Goal: Task Accomplishment & Management: Use online tool/utility

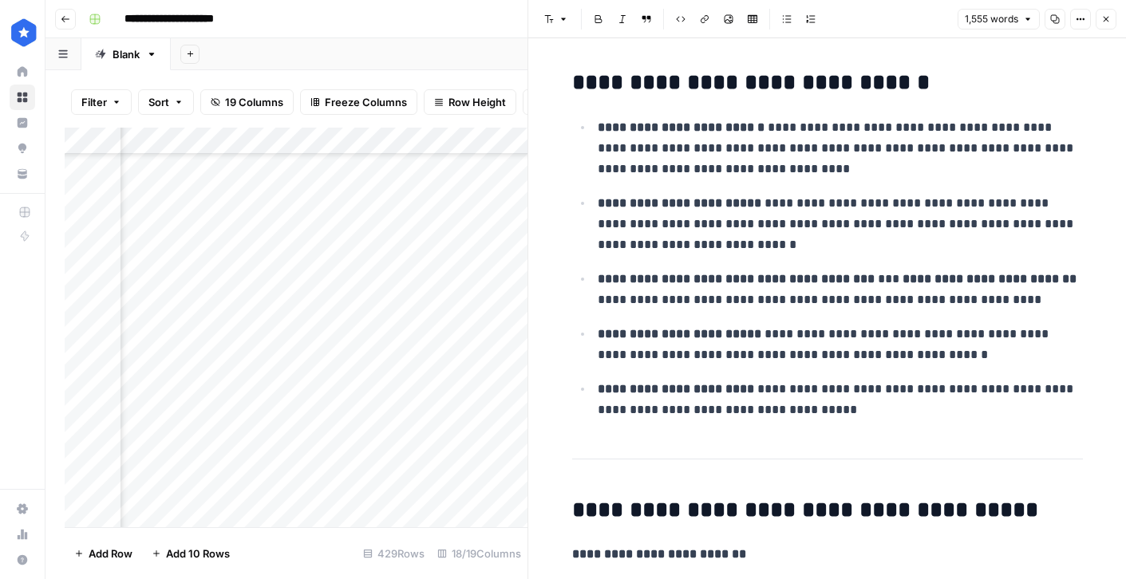
scroll to position [11292, 1755]
click at [1105, 22] on icon "button" at bounding box center [1106, 19] width 10 height 10
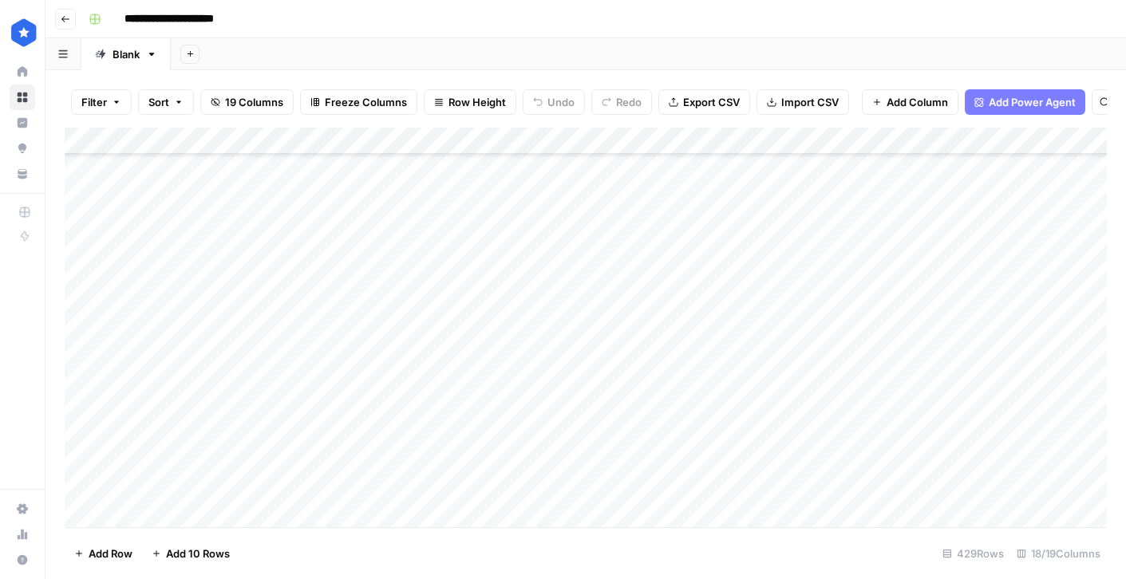
scroll to position [11110, 0]
click at [857, 178] on div "Add Column" at bounding box center [586, 328] width 1042 height 400
click at [470, 518] on div "Add Column" at bounding box center [586, 328] width 1042 height 400
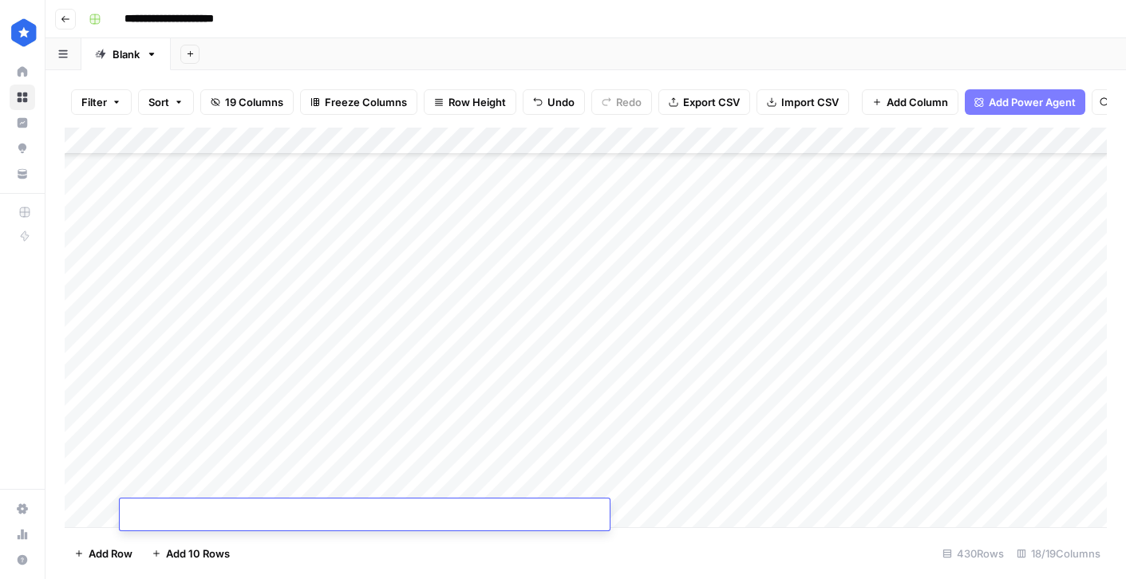
click at [645, 513] on div "Add Column" at bounding box center [586, 328] width 1042 height 400
click at [583, 513] on div "Add Column" at bounding box center [586, 328] width 1042 height 400
click at [638, 513] on div "Add Column" at bounding box center [586, 328] width 1042 height 400
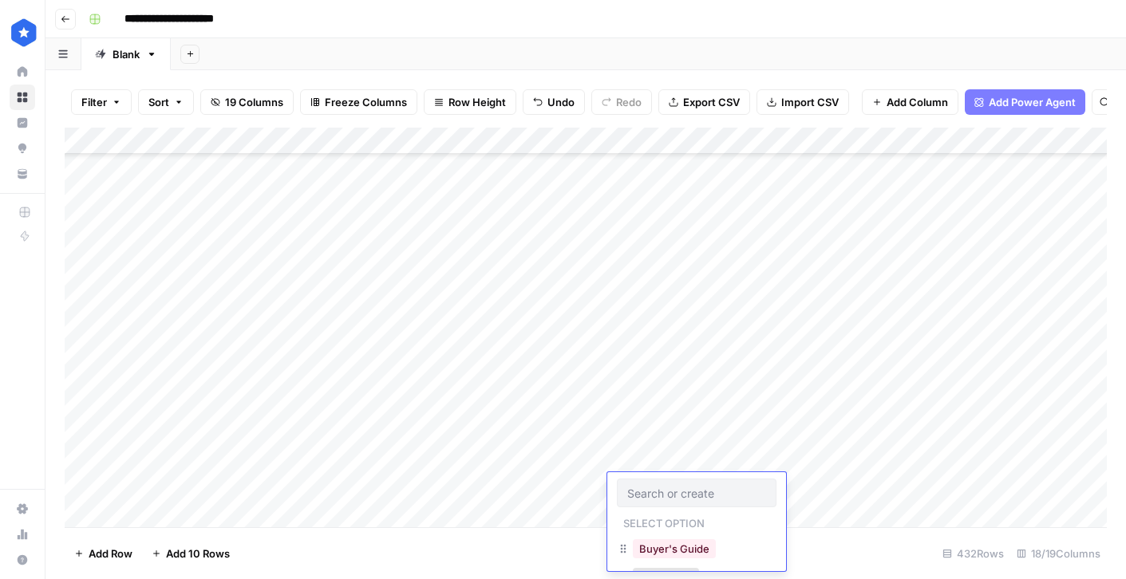
scroll to position [11374, 0]
click at [577, 510] on div "Add Column" at bounding box center [586, 328] width 1042 height 400
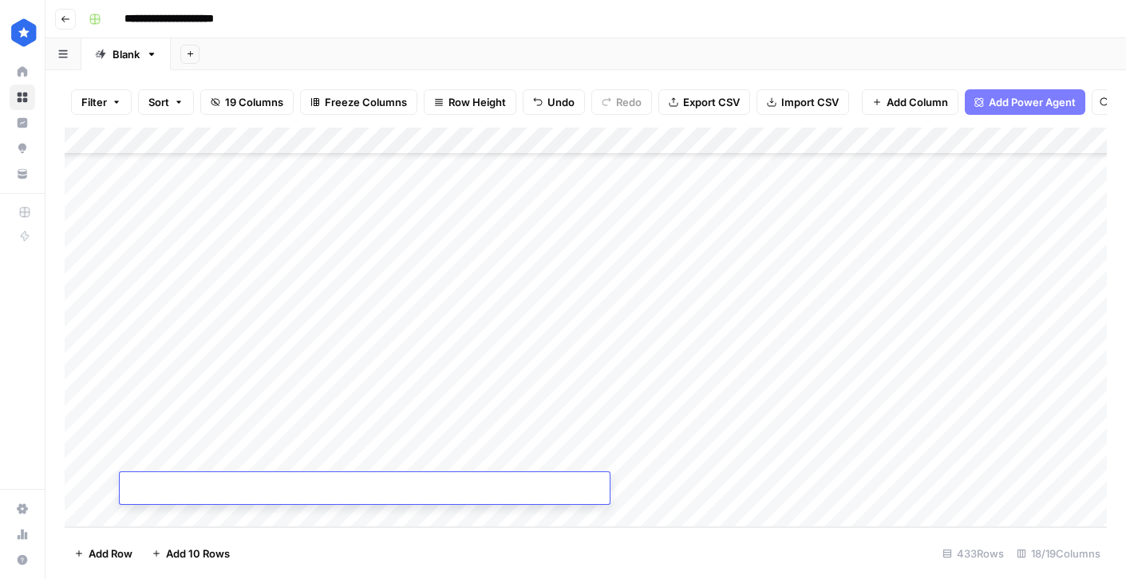
click at [666, 510] on div "Add Column" at bounding box center [586, 328] width 1042 height 400
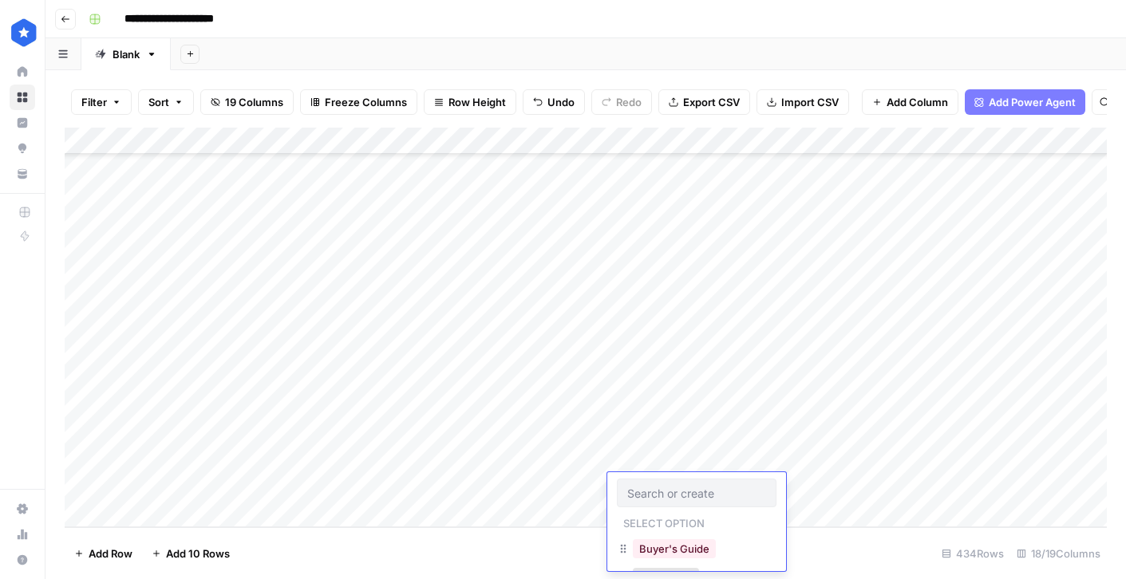
click at [542, 388] on div "Add Column" at bounding box center [586, 328] width 1042 height 400
click at [697, 348] on div "Add Column" at bounding box center [586, 328] width 1042 height 400
drag, startPoint x: 751, startPoint y: 365, endPoint x: 733, endPoint y: 484, distance: 120.3
click at [733, 484] on div "Add Column" at bounding box center [586, 328] width 1042 height 400
click at [822, 400] on div "Add Column" at bounding box center [586, 328] width 1042 height 400
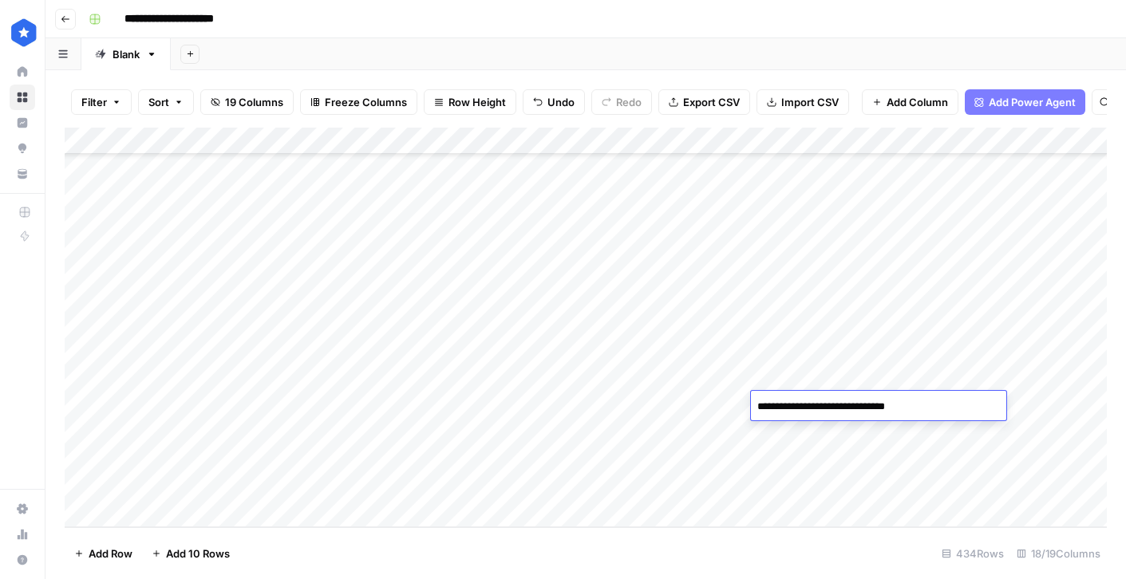
type textarea "**********"
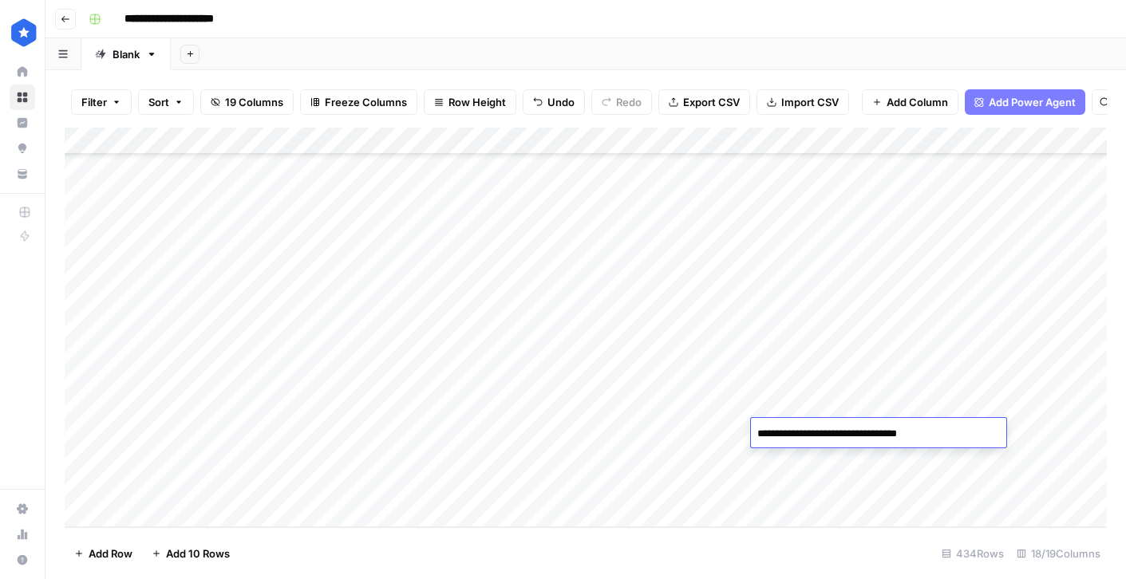
type textarea "**********"
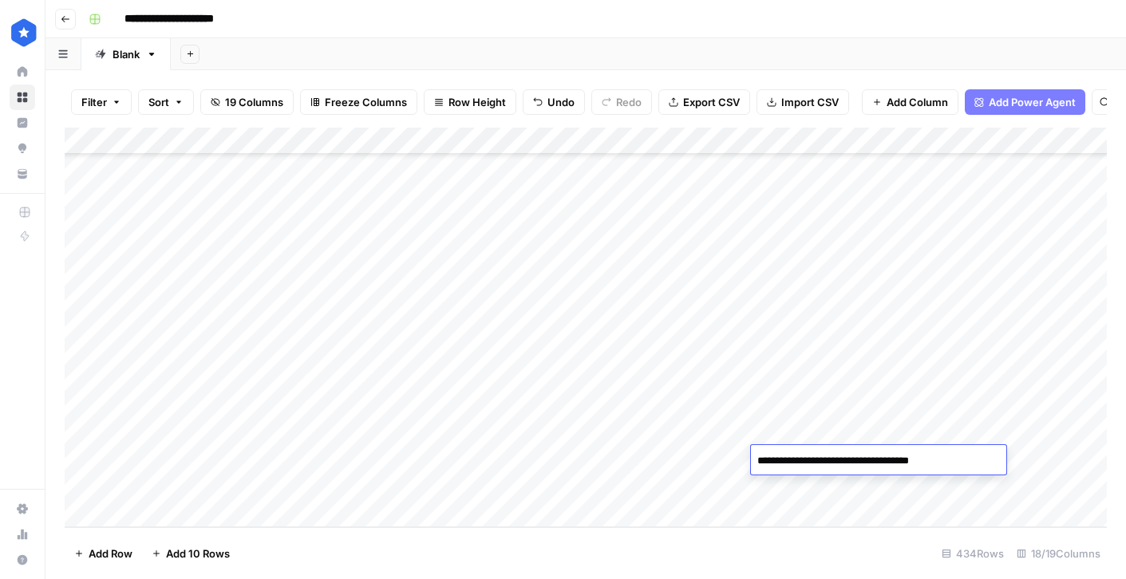
type textarea "**********"
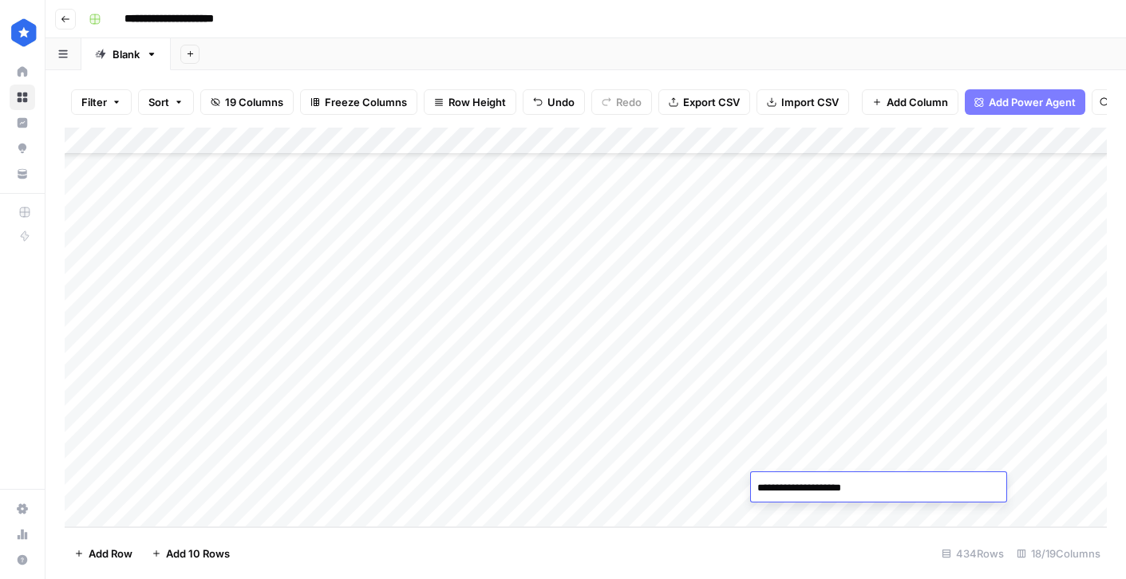
type textarea "**********"
click at [1067, 409] on div "Add Column" at bounding box center [586, 328] width 1042 height 400
click at [1068, 439] on div "Add Column" at bounding box center [586, 328] width 1042 height 400
click at [1069, 454] on div "Add Column" at bounding box center [586, 328] width 1042 height 400
click at [1069, 491] on div "Add Column" at bounding box center [586, 328] width 1042 height 400
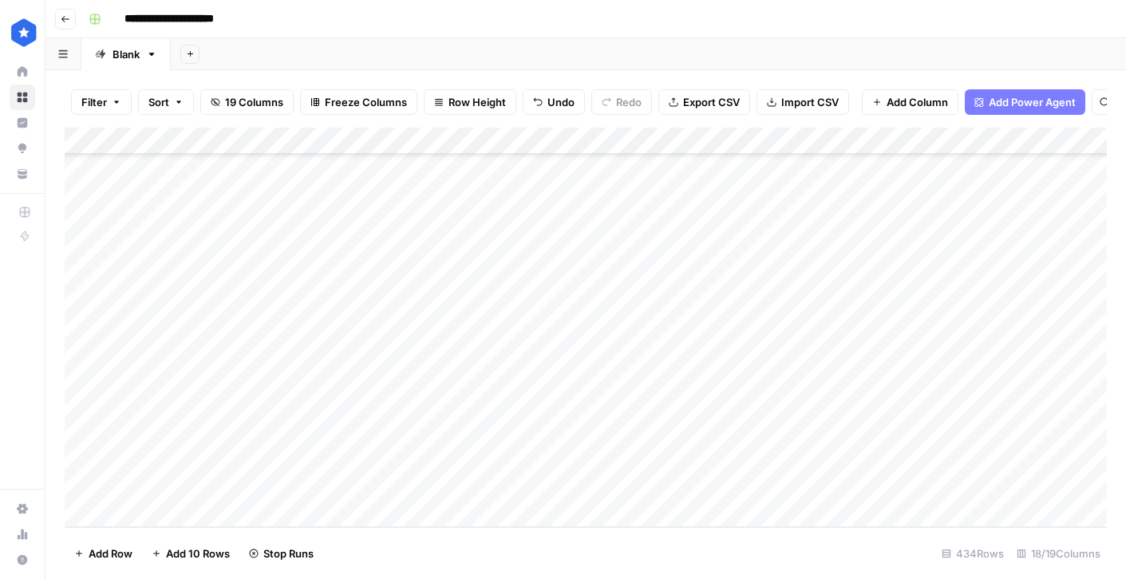
click at [910, 386] on div "Add Column" at bounding box center [586, 328] width 1042 height 400
click at [1050, 376] on div "Add Column" at bounding box center [586, 328] width 1042 height 400
